Goal: Find contact information: Find contact information

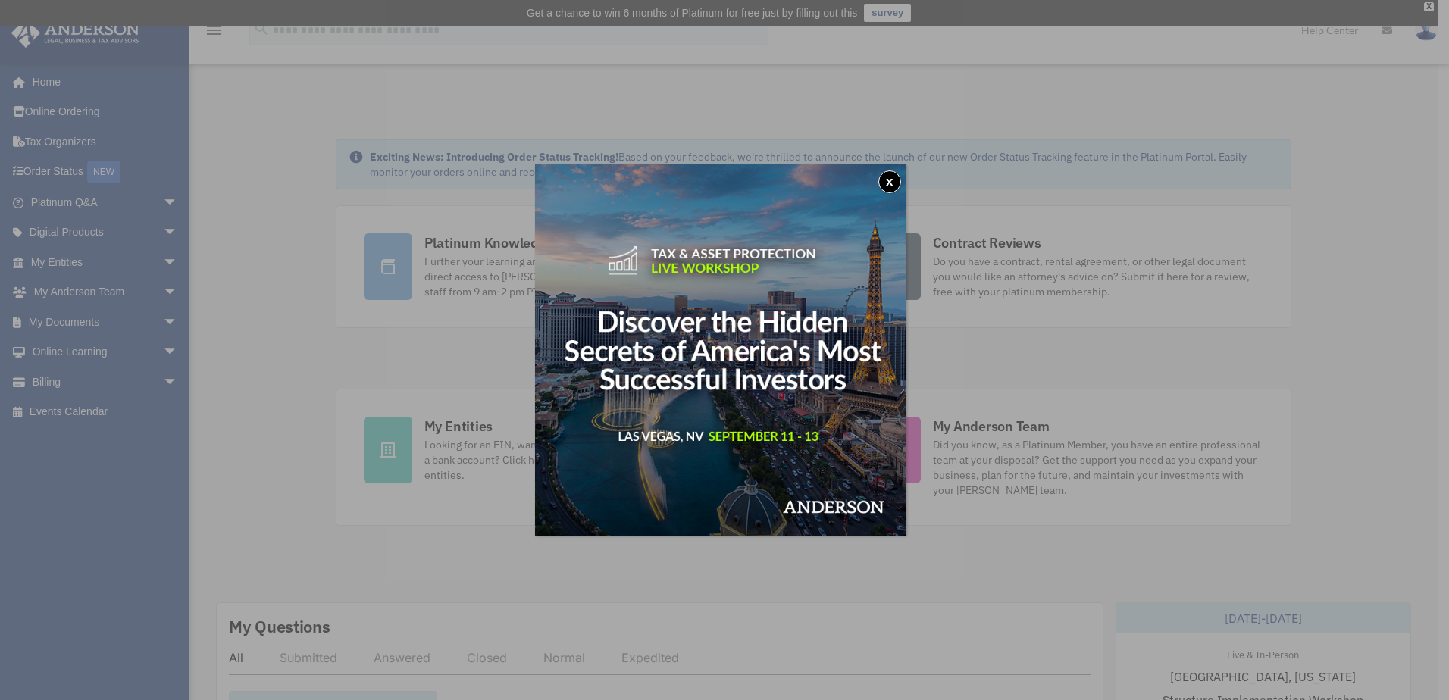
click at [892, 182] on button "x" at bounding box center [889, 181] width 23 height 23
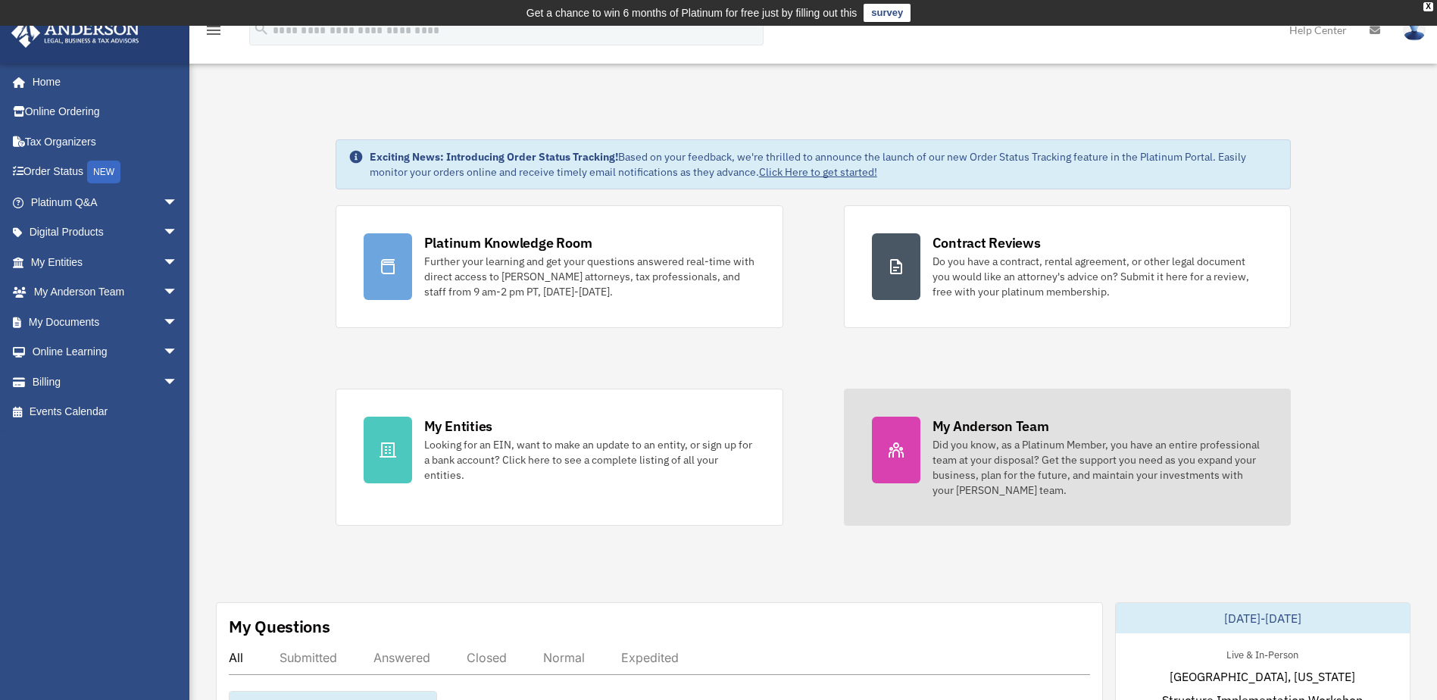
click at [948, 439] on div "Did you know, as a Platinum Member, you have an entire professional team at you…" at bounding box center [1098, 467] width 331 height 61
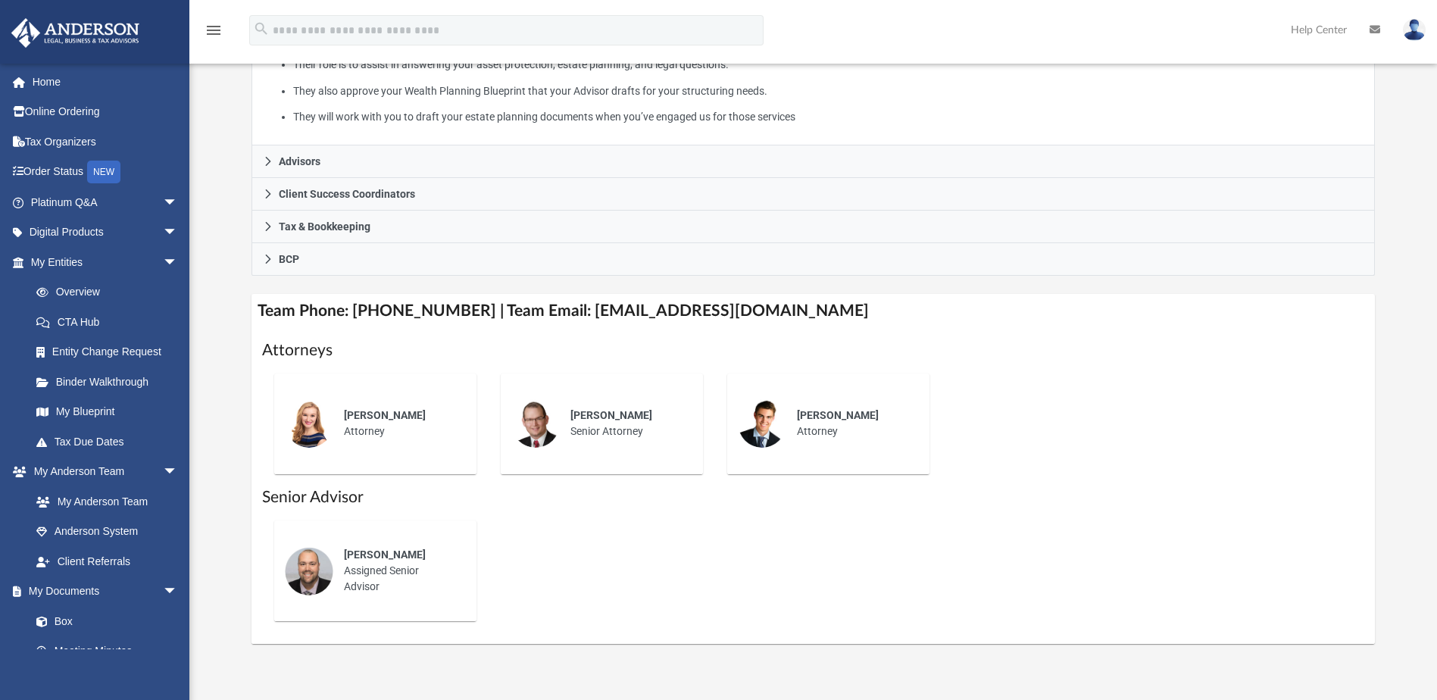
scroll to position [362, 0]
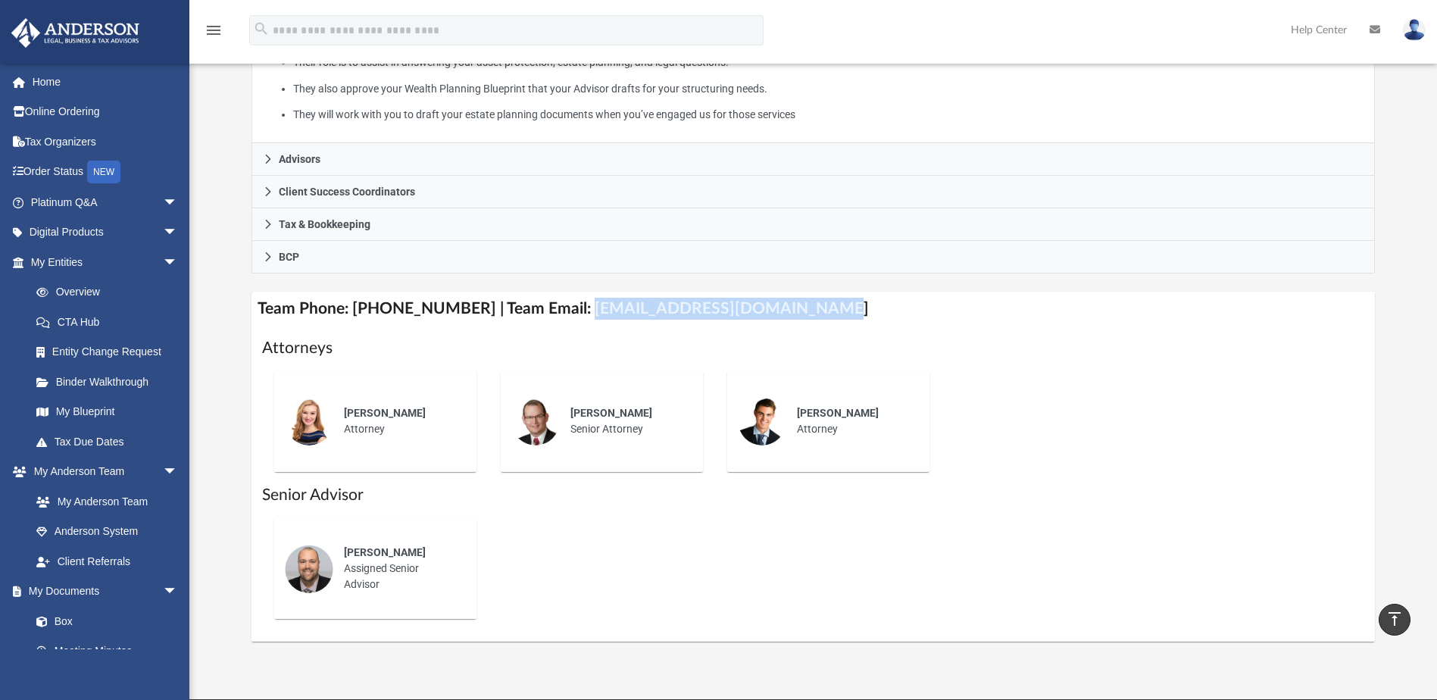
drag, startPoint x: 563, startPoint y: 308, endPoint x: 789, endPoint y: 297, distance: 226.1
click at [789, 297] on h4 "Team Phone: (725) 201-7545 | Team Email: myteam@andersonadvisors.com" at bounding box center [813, 309] width 1123 height 34
copy h4 "myteam@andersonadvisors.com"
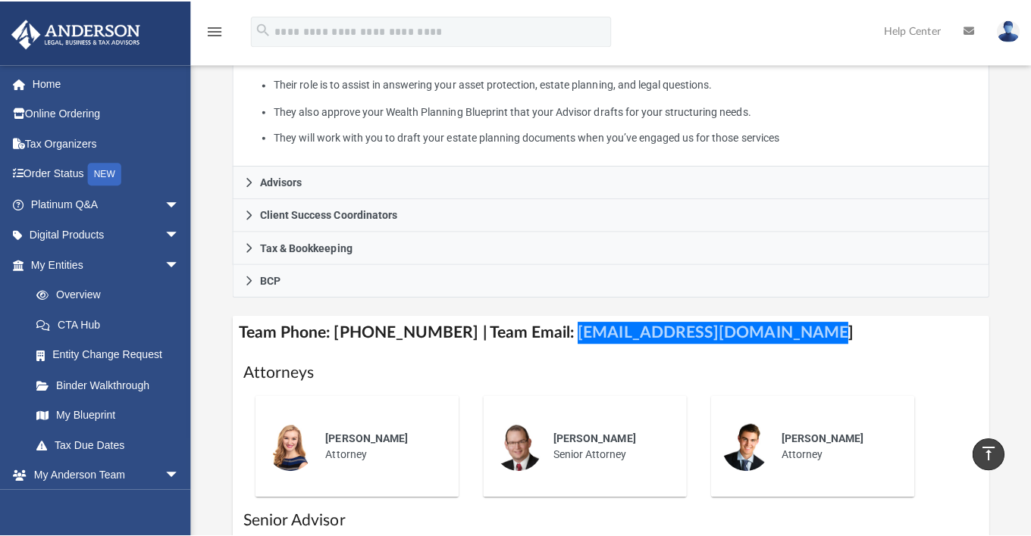
scroll to position [409, 0]
